Goal: Transaction & Acquisition: Purchase product/service

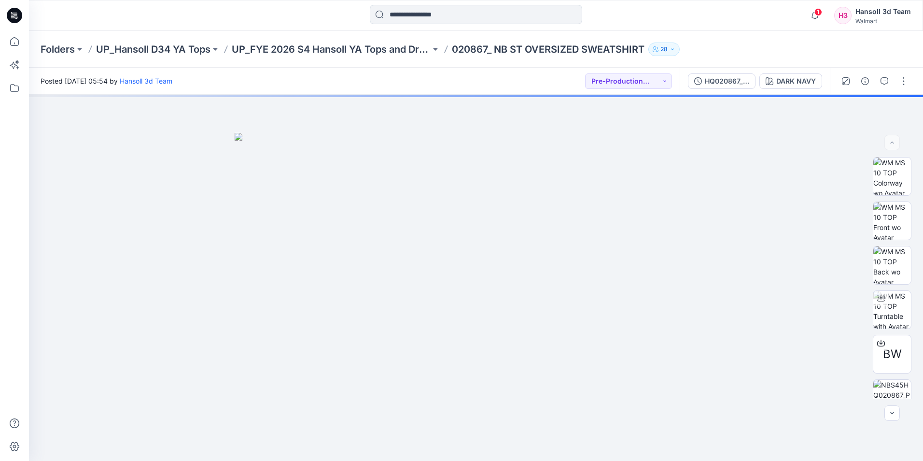
click at [490, 16] on input at bounding box center [476, 14] width 212 height 19
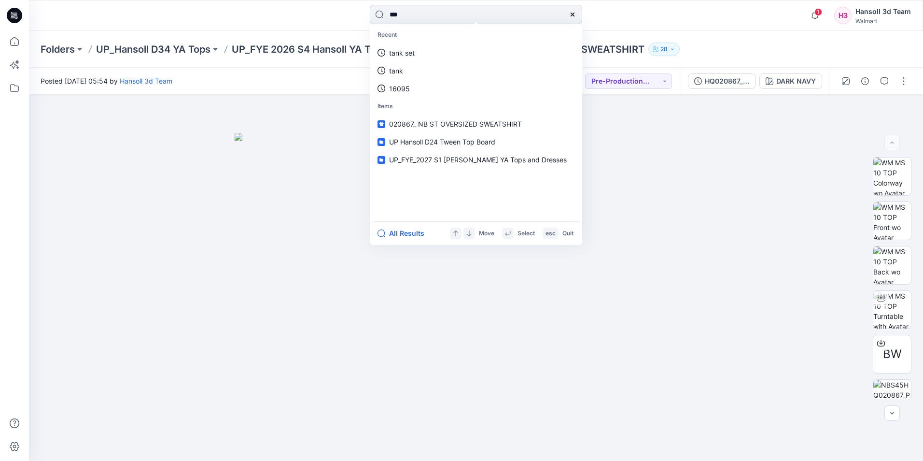
type input "***"
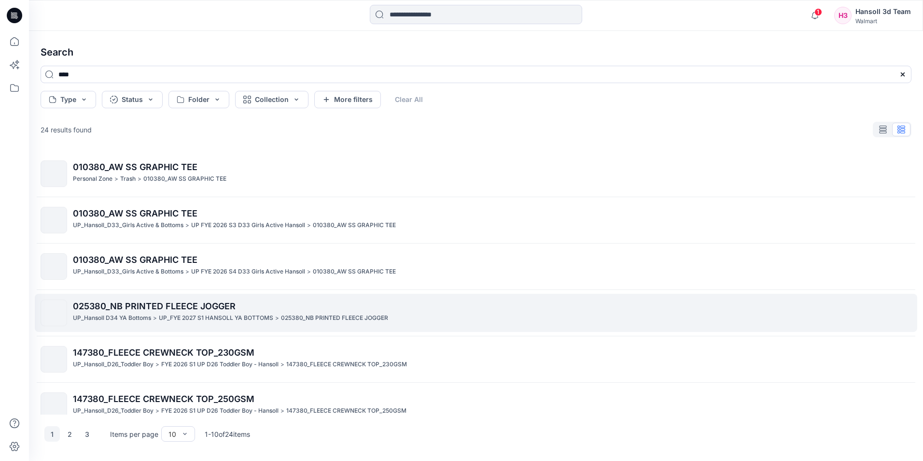
click at [166, 307] on span "025380_NB PRINTED FLEECE JOGGER" at bounding box center [154, 306] width 163 height 10
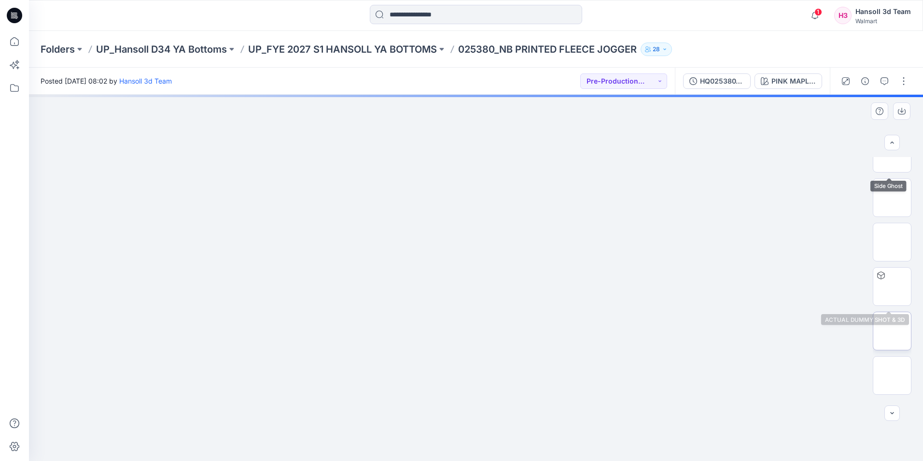
scroll to position [153, 0]
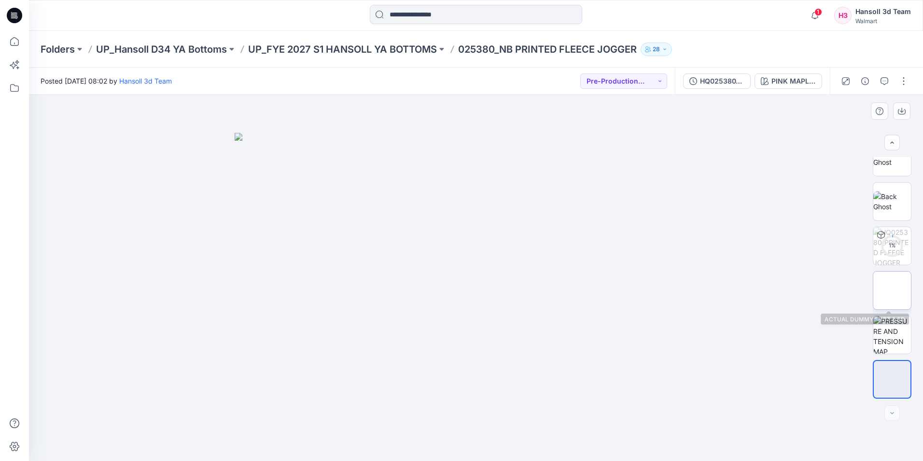
click at [892, 290] on img at bounding box center [892, 290] width 0 height 0
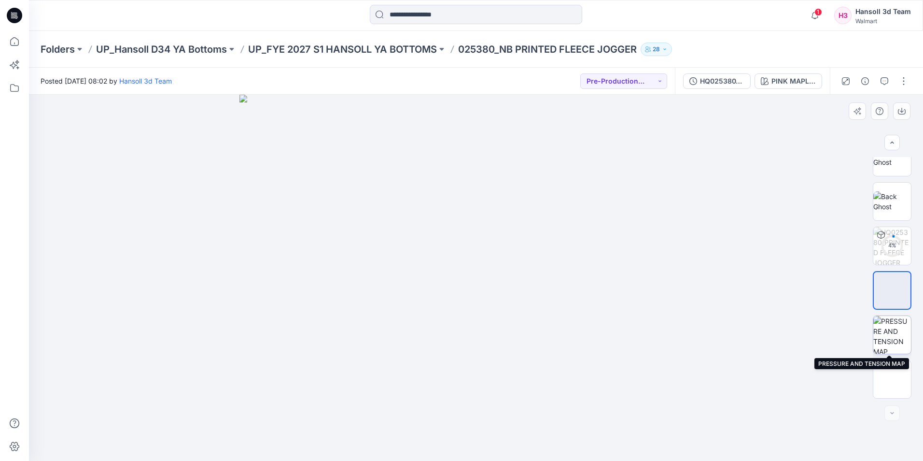
click at [889, 334] on img at bounding box center [892, 335] width 38 height 38
